Goal: Communication & Community: Answer question/provide support

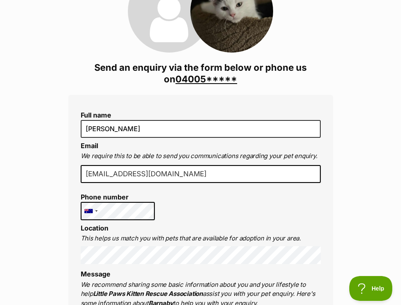
scroll to position [232, 0]
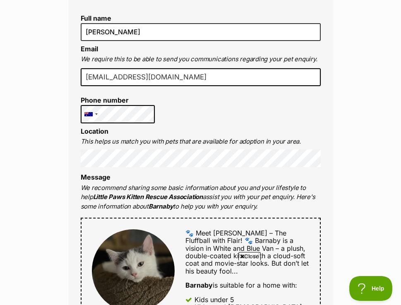
click at [134, 80] on input "[EMAIL_ADDRESS][DOMAIN_NAME]" at bounding box center [201, 77] width 240 height 18
click at [134, 80] on input "crbrennan1@hotmail.com" at bounding box center [201, 77] width 240 height 18
type input "charlotterbrennan@gmail.com"
click at [332, 115] on div "Full name Charlotte Brennan Email We require this to be able to send you commun…" at bounding box center [200, 269] width 265 height 542
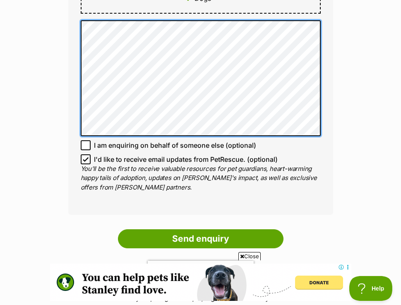
scroll to position [0, 0]
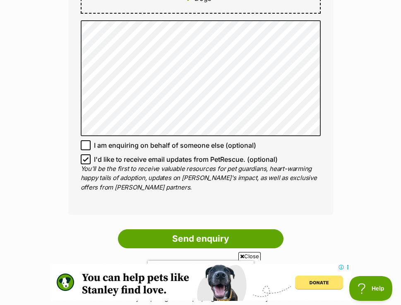
click at [86, 157] on icon at bounding box center [86, 160] width 6 height 6
click at [86, 157] on input "I'd like to receive email updates from PetRescue. (optional)" at bounding box center [86, 160] width 10 height 10
checkbox input "false"
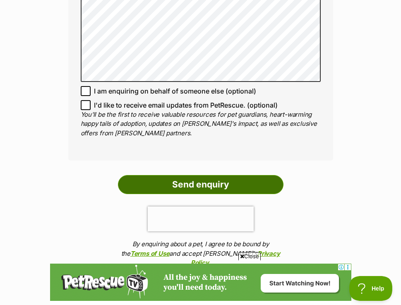
click at [220, 185] on input "Send enquiry" at bounding box center [201, 184] width 166 height 19
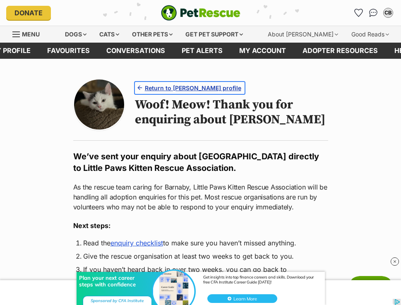
click at [187, 85] on span "Return to Barnaby's profile" at bounding box center [193, 88] width 97 height 9
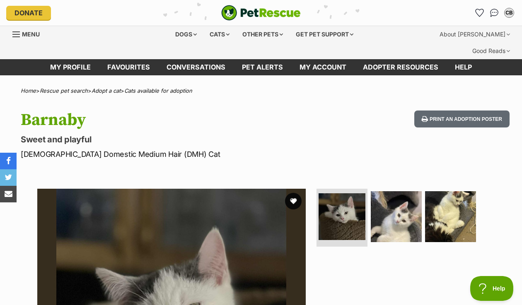
click at [25, 34] on span "Menu" at bounding box center [31, 34] width 18 height 7
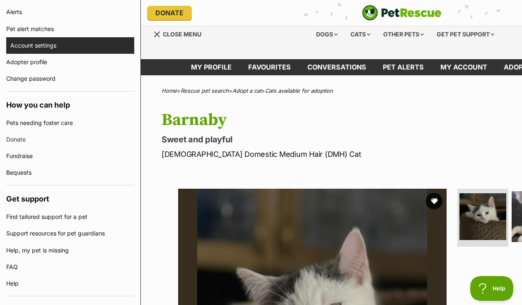
scroll to position [313, 0]
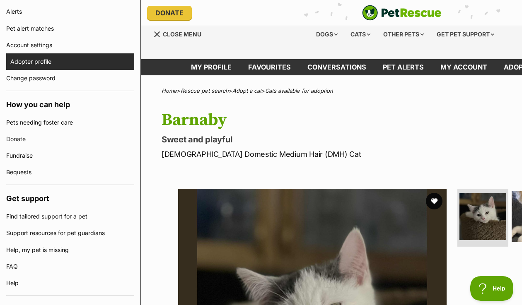
click at [65, 60] on link "Adopter profile" at bounding box center [72, 61] width 124 height 17
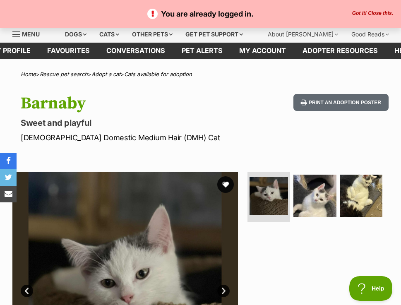
click at [376, 12] on button "Got it! Close this." at bounding box center [373, 13] width 46 height 7
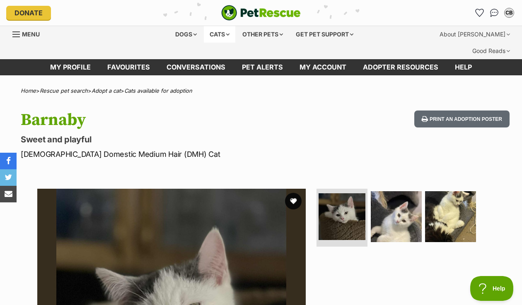
click at [218, 33] on div "Cats" at bounding box center [219, 34] width 31 height 17
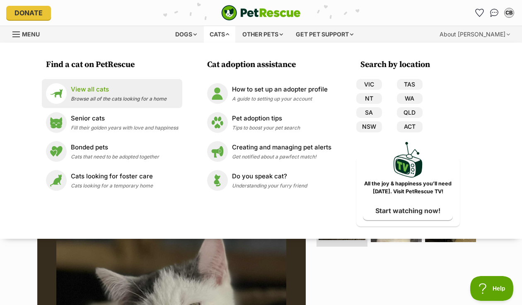
click at [146, 99] on span "Browse all of the cats looking for a home" at bounding box center [119, 99] width 96 height 6
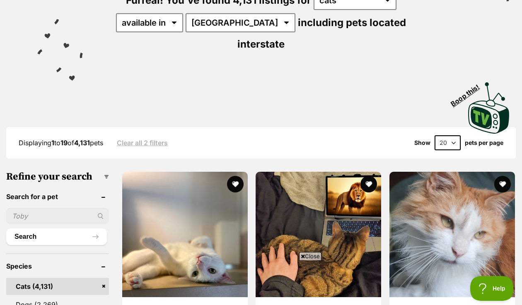
click at [58, 208] on input "text" at bounding box center [57, 216] width 103 height 16
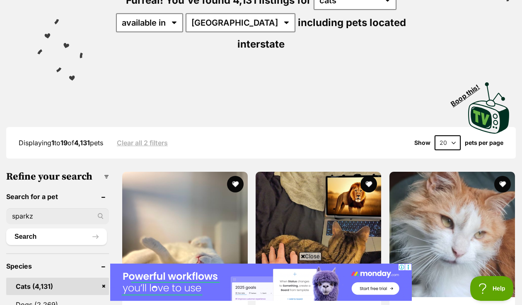
type input "sparkz"
click at [6, 229] on button "Search" at bounding box center [56, 237] width 101 height 17
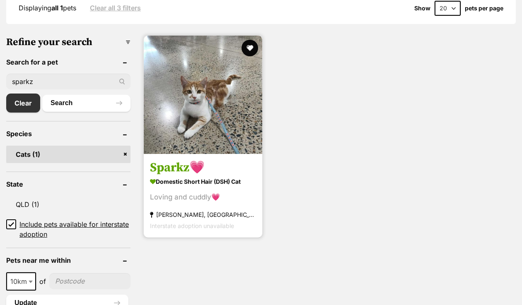
click at [184, 93] on img at bounding box center [203, 95] width 118 height 118
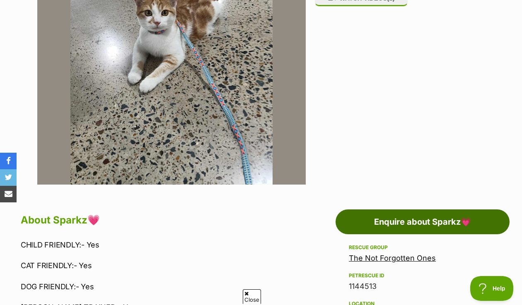
click at [444, 210] on link "Enquire about Sparkz💗" at bounding box center [423, 222] width 174 height 25
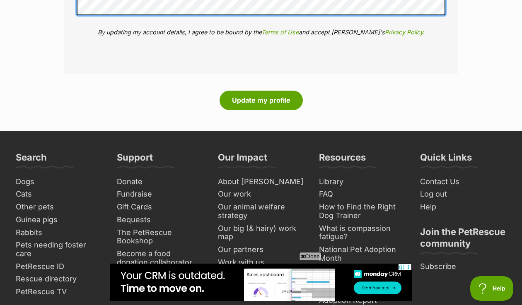
scroll to position [1085, 0]
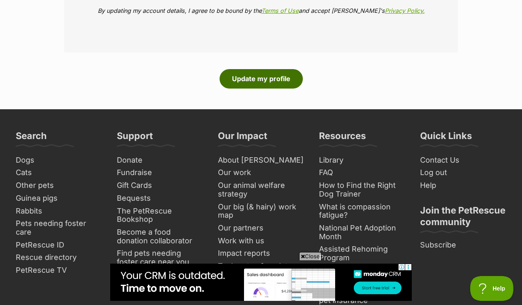
click at [268, 69] on button "Update my profile" at bounding box center [261, 78] width 83 height 19
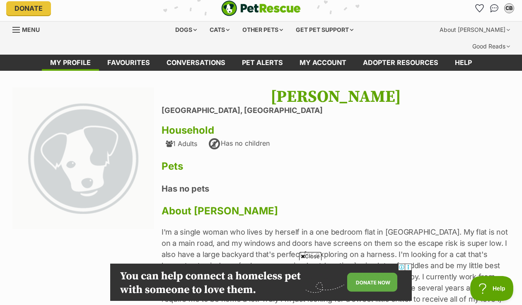
scroll to position [82, 0]
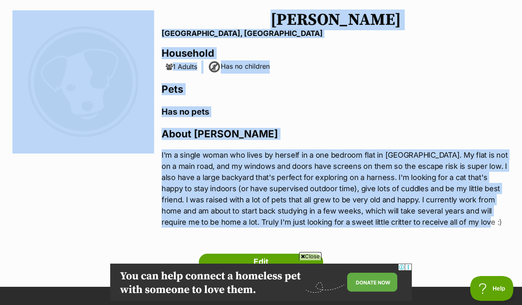
drag, startPoint x: 160, startPoint y: 138, endPoint x: 488, endPoint y: 206, distance: 335.5
click at [488, 206] on section "Next Prev 1 Charlotte Brennan Highgate Hill, Queensland Household 1 Adults Has …" at bounding box center [260, 123] width 497 height 227
click at [488, 206] on p "I'm a single woman who lives by herself in a one bedroom flat in Highgate Hill.…" at bounding box center [336, 189] width 348 height 78
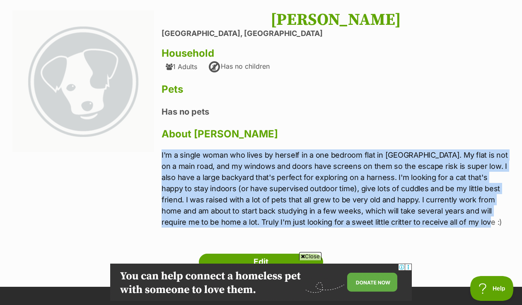
drag, startPoint x: 445, startPoint y: 206, endPoint x: 162, endPoint y: 138, distance: 290.6
click at [162, 150] on p "I'm a single woman who lives by herself in a one bedroom flat in Highgate Hill.…" at bounding box center [336, 189] width 348 height 78
copy p "I'm a single woman who lives by herself in a one bedroom flat in Highgate Hill.…"
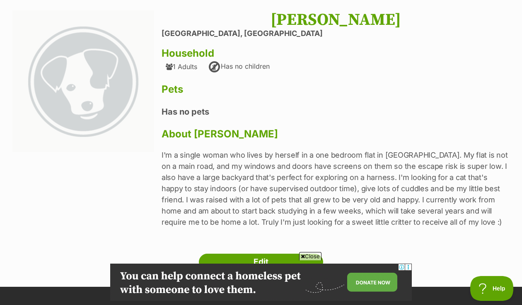
click at [264, 103] on div "Charlotte Brennan Highgate Hill, Queensland Household 1 Adults Has no children …" at bounding box center [336, 123] width 348 height 227
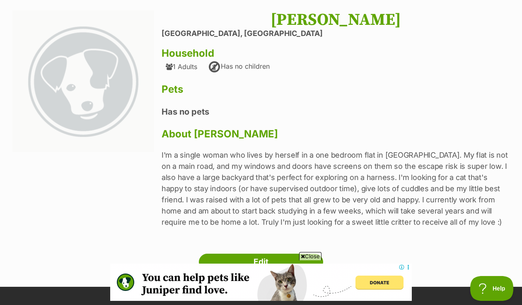
scroll to position [0, 0]
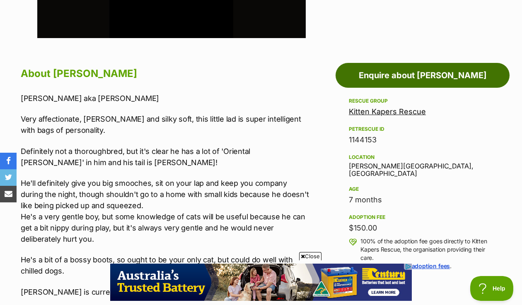
click at [422, 63] on link "Enquire about [PERSON_NAME]" at bounding box center [423, 75] width 174 height 25
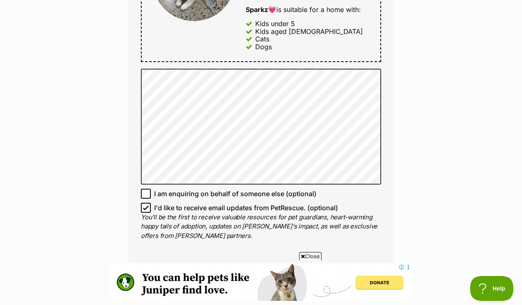
click at [425, 130] on div "Enquire about Sparkz💗 Full name [PERSON_NAME] Email We require this to be able …" at bounding box center [261, 47] width 522 height 926
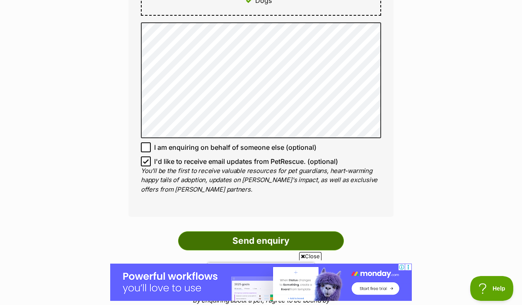
click at [271, 232] on input "Send enquiry" at bounding box center [261, 241] width 166 height 19
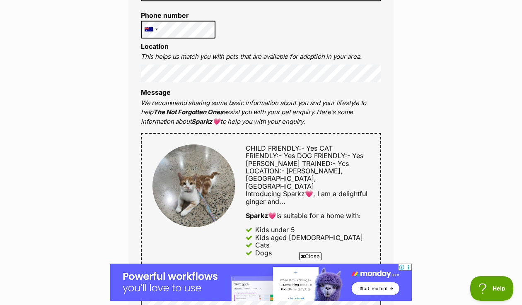
scroll to position [264, 0]
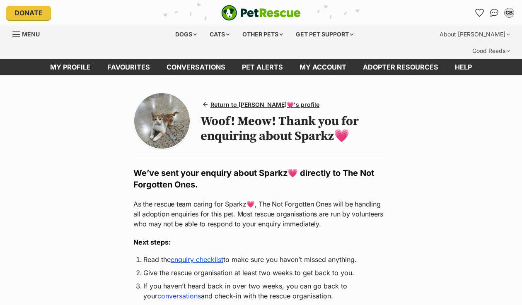
scroll to position [2, 0]
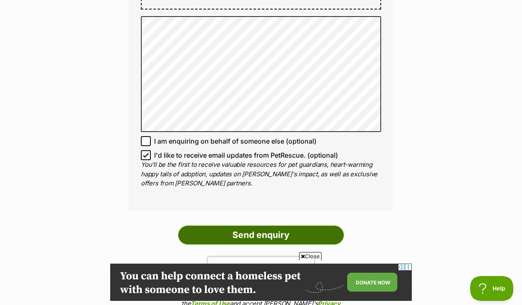
click at [285, 226] on input "Send enquiry" at bounding box center [261, 235] width 166 height 19
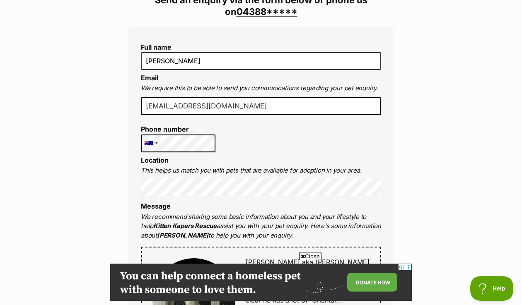
scroll to position [218, 0]
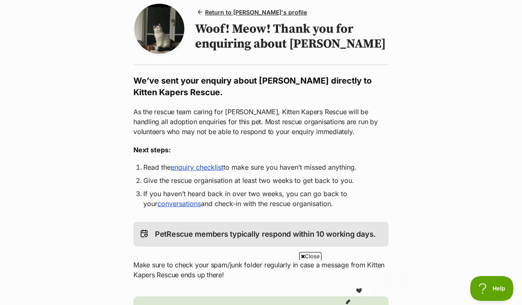
click at [213, 163] on link "enquiry checklist" at bounding box center [197, 167] width 53 height 8
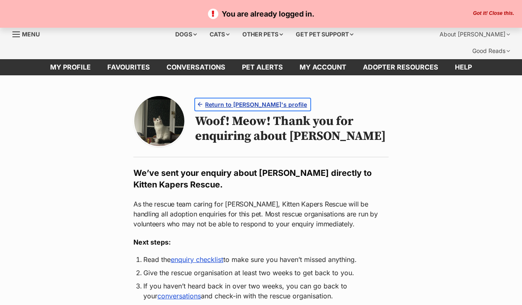
click at [236, 100] on span "Return to [PERSON_NAME]'s profile" at bounding box center [256, 104] width 102 height 9
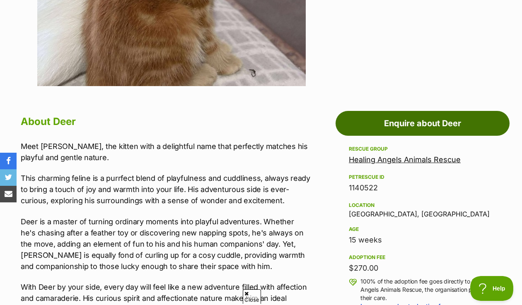
click at [411, 113] on link "Enquire about Deer" at bounding box center [423, 123] width 174 height 25
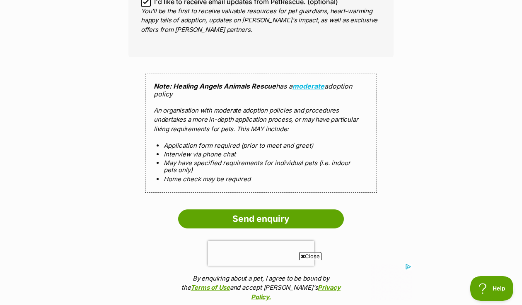
scroll to position [688, 0]
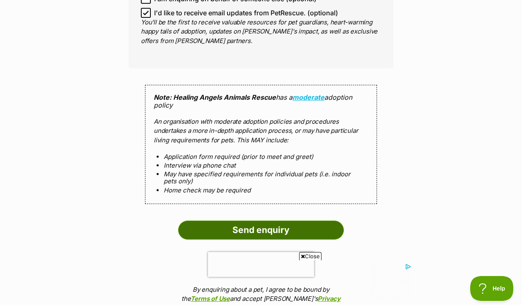
click at [334, 221] on input "Send enquiry" at bounding box center [261, 230] width 166 height 19
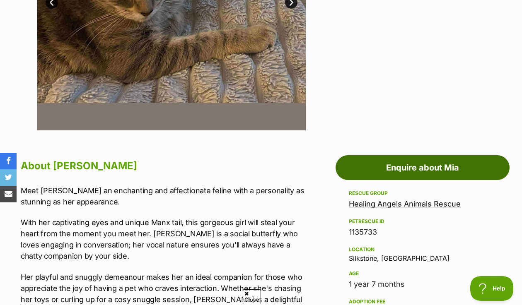
click at [433, 155] on link "Enquire about Mia" at bounding box center [423, 167] width 174 height 25
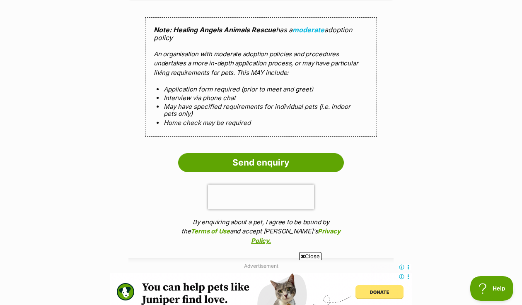
scroll to position [686, 0]
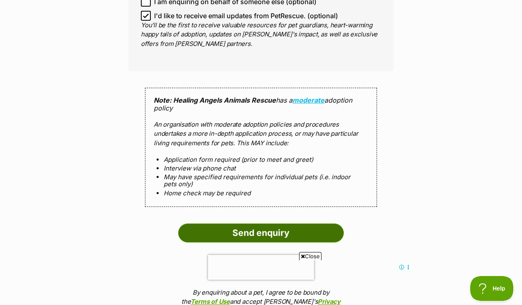
click at [333, 224] on input "Send enquiry" at bounding box center [261, 233] width 166 height 19
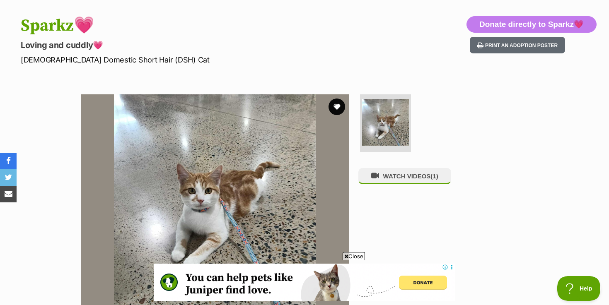
scroll to position [77, 0]
